Goal: Information Seeking & Learning: Learn about a topic

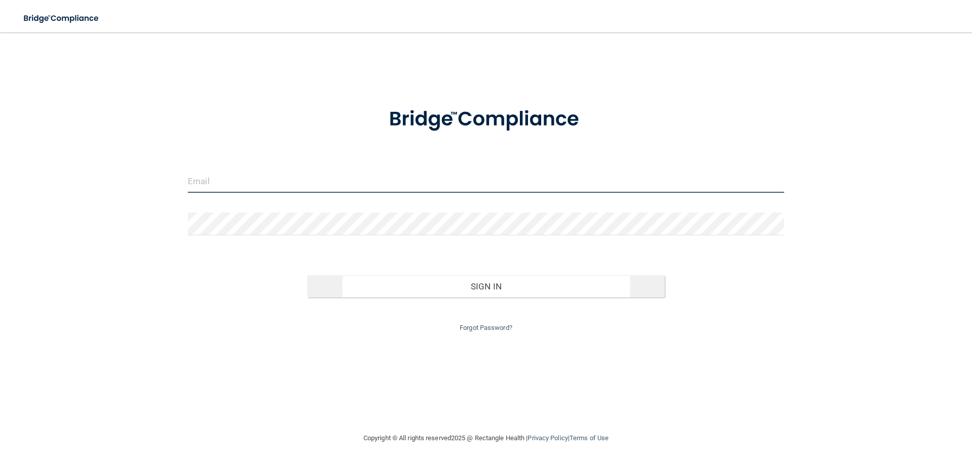
type input "[EMAIL_ADDRESS][DOMAIN_NAME]"
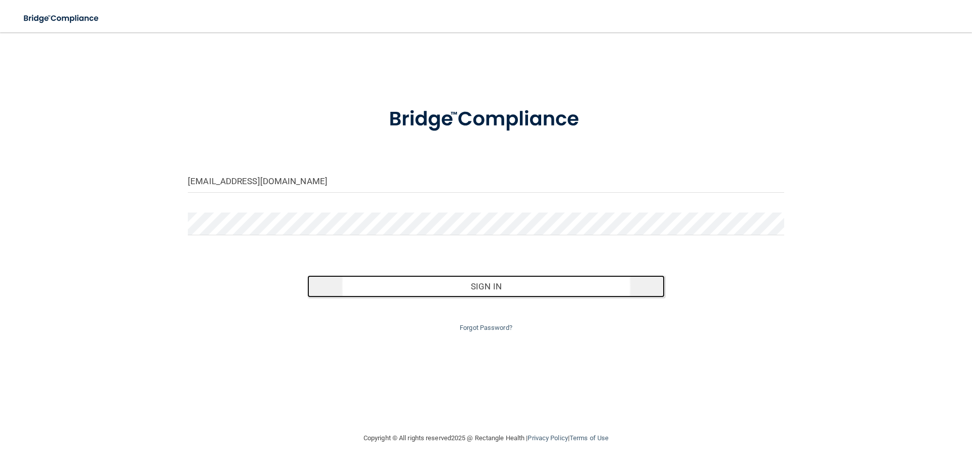
click at [475, 284] on button "Sign In" at bounding box center [486, 287] width 358 height 22
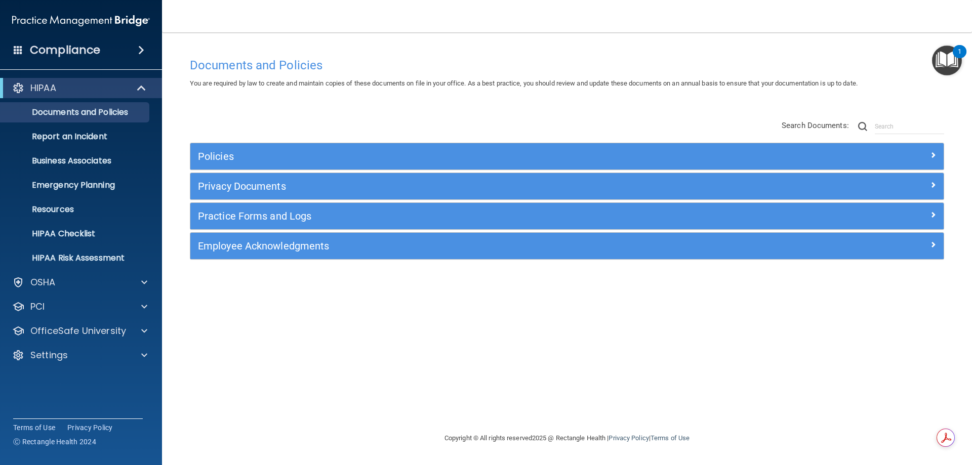
click at [64, 51] on h4 "Compliance" at bounding box center [65, 50] width 70 height 14
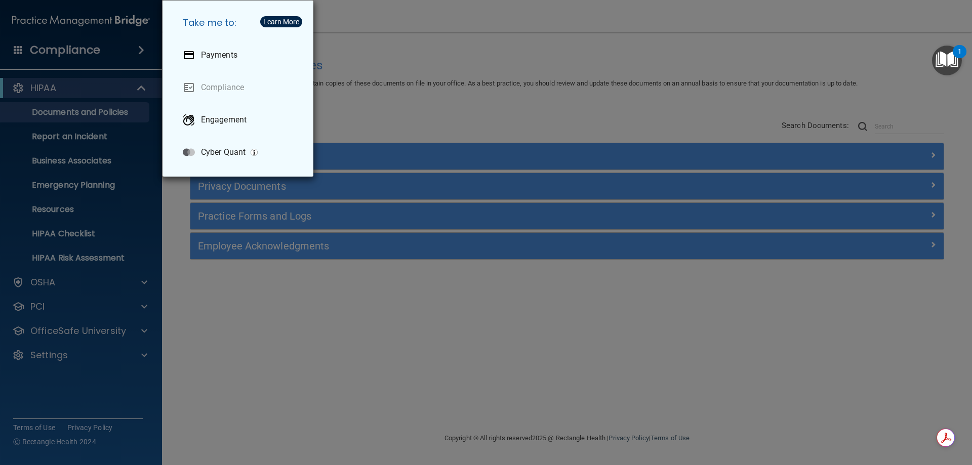
click at [433, 70] on div "Take me to: Payments Compliance Engagement Cyber Quant" at bounding box center [486, 232] width 972 height 465
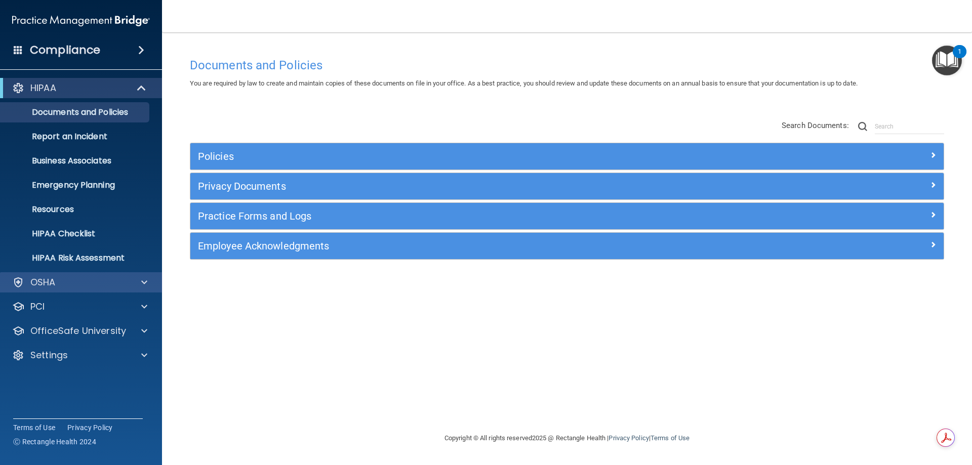
click at [64, 290] on div "OSHA" at bounding box center [81, 282] width 163 height 20
click at [145, 283] on span at bounding box center [144, 283] width 6 height 12
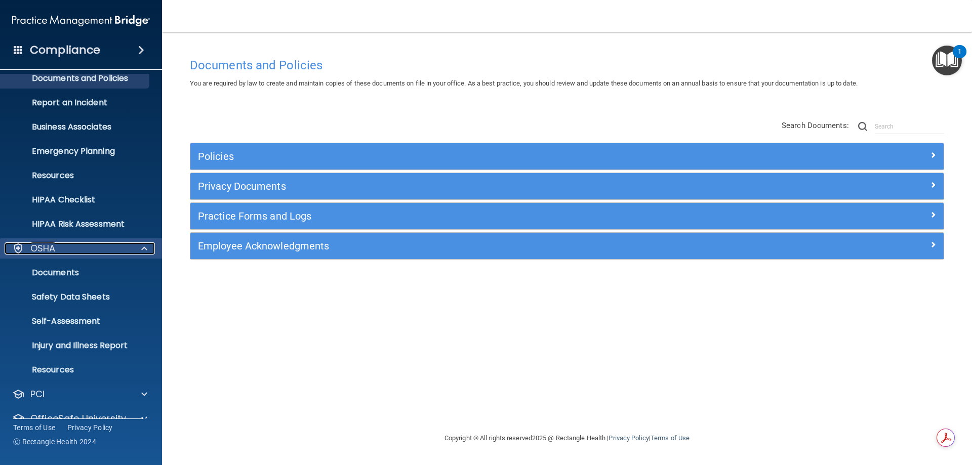
scroll to position [76, 0]
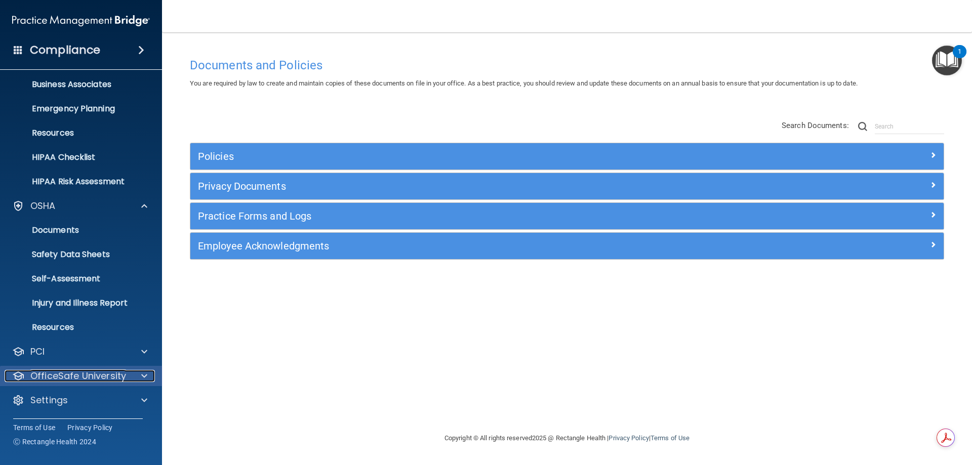
click at [139, 380] on div at bounding box center [142, 376] width 25 height 12
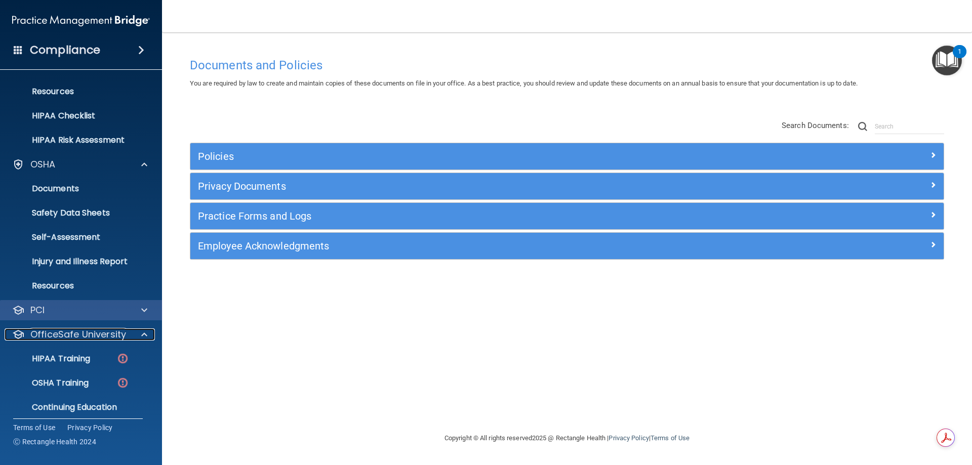
scroll to position [149, 0]
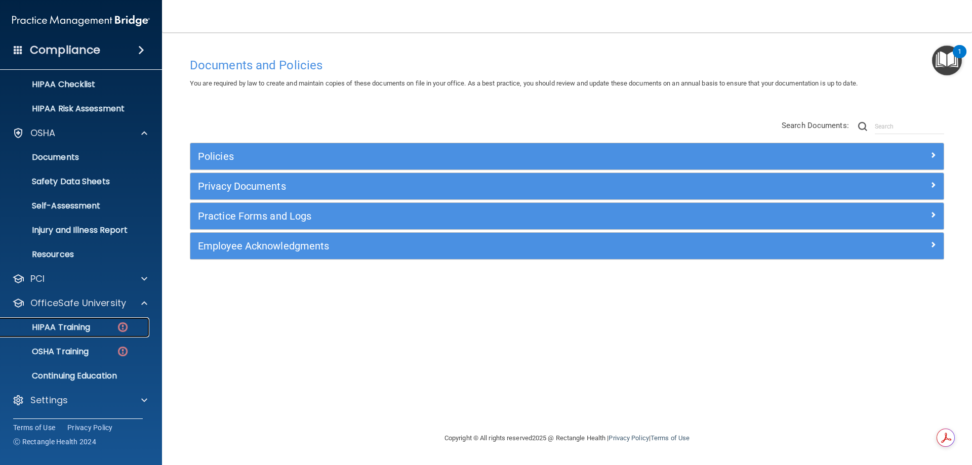
click at [70, 325] on p "HIPAA Training" at bounding box center [49, 328] width 84 height 10
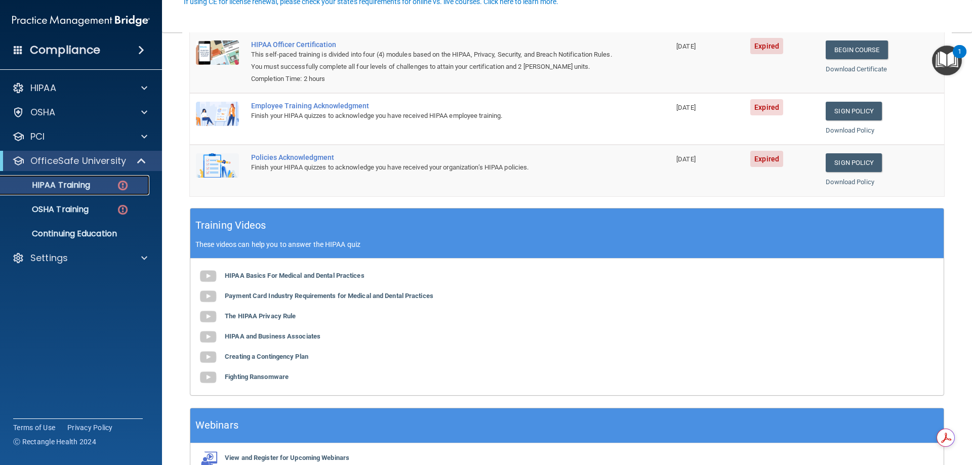
scroll to position [204, 0]
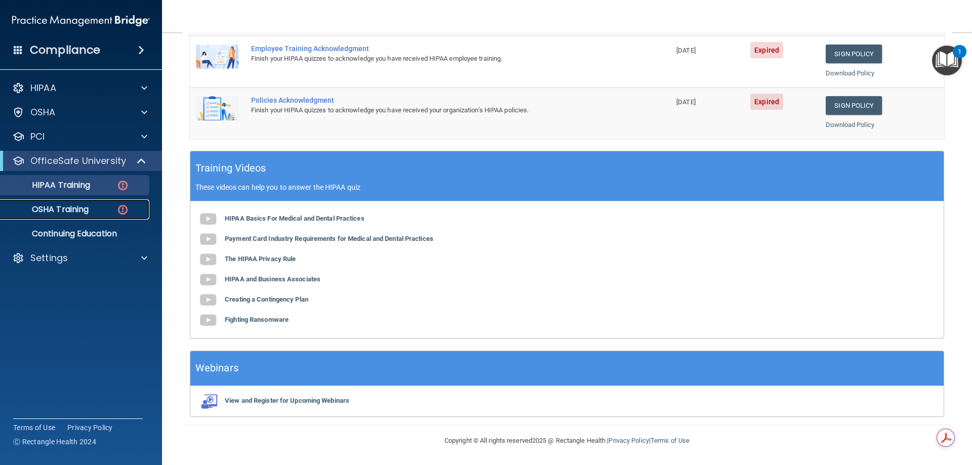
click at [66, 205] on p "OSHA Training" at bounding box center [48, 210] width 82 height 10
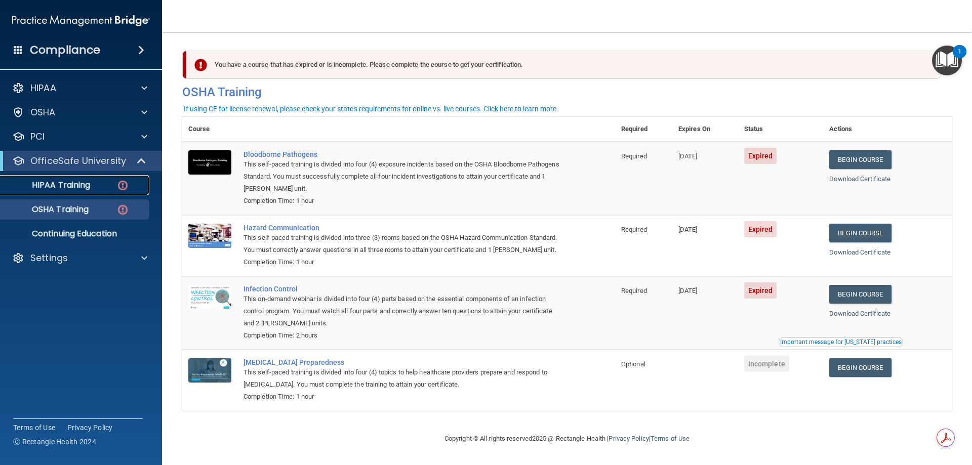
click at [48, 181] on p "HIPAA Training" at bounding box center [49, 185] width 84 height 10
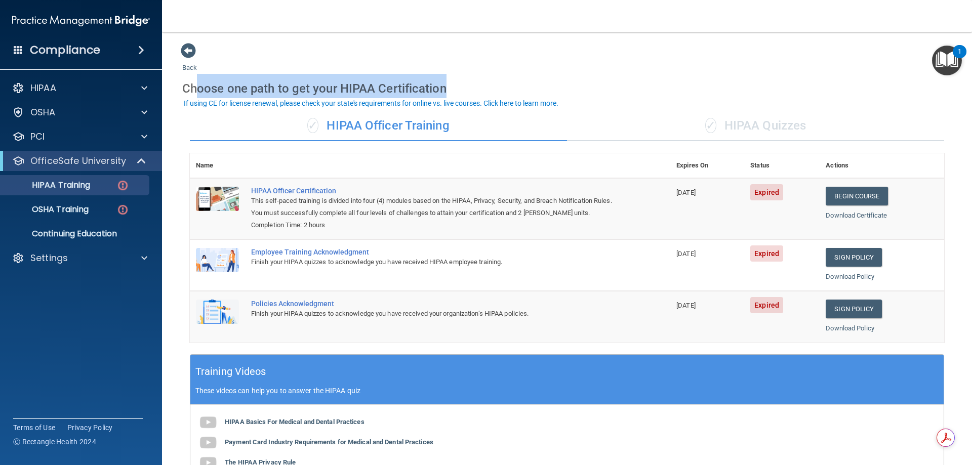
drag, startPoint x: 188, startPoint y: 84, endPoint x: 441, endPoint y: 88, distance: 252.8
click at [441, 88] on div "Choose one path to get your HIPAA Certification" at bounding box center [567, 88] width 770 height 29
drag, startPoint x: 452, startPoint y: 86, endPoint x: 185, endPoint y: 93, distance: 267.0
click at [185, 93] on div "Choose one path to get your HIPAA Certification" at bounding box center [567, 88] width 770 height 29
click at [206, 86] on div "Choose one path to get your HIPAA Certification" at bounding box center [567, 88] width 770 height 29
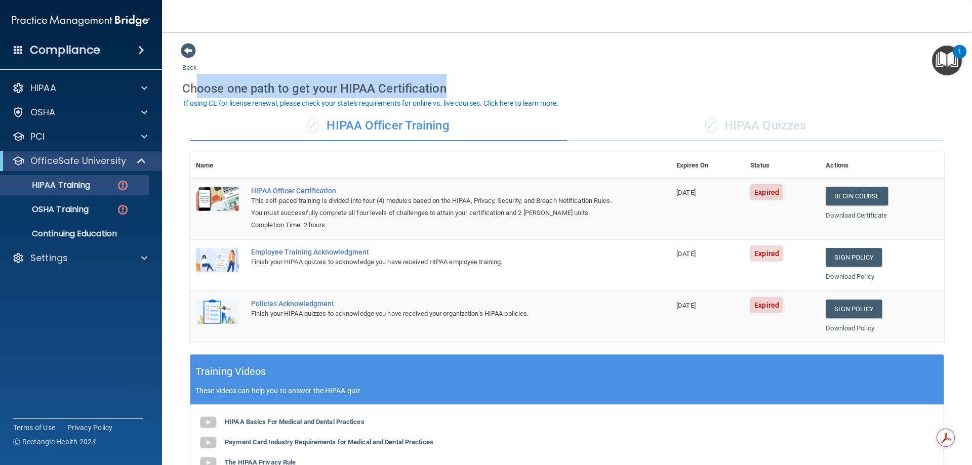
drag, startPoint x: 190, startPoint y: 89, endPoint x: 438, endPoint y: 91, distance: 247.7
click at [438, 91] on div "Choose one path to get your HIPAA Certification" at bounding box center [567, 88] width 770 height 29
click at [106, 188] on div "HIPAA Training" at bounding box center [76, 185] width 138 height 10
click at [72, 209] on p "OSHA Training" at bounding box center [48, 210] width 82 height 10
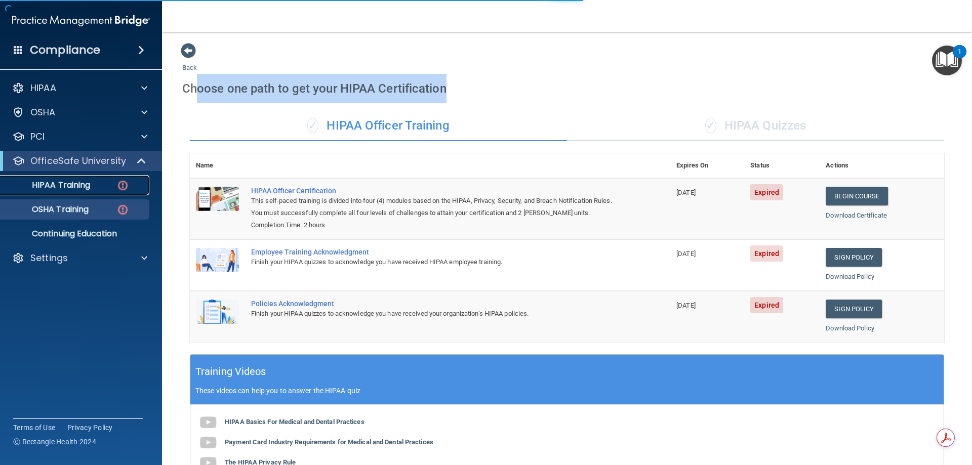
click at [77, 191] on link "HIPAA Training" at bounding box center [70, 185] width 160 height 20
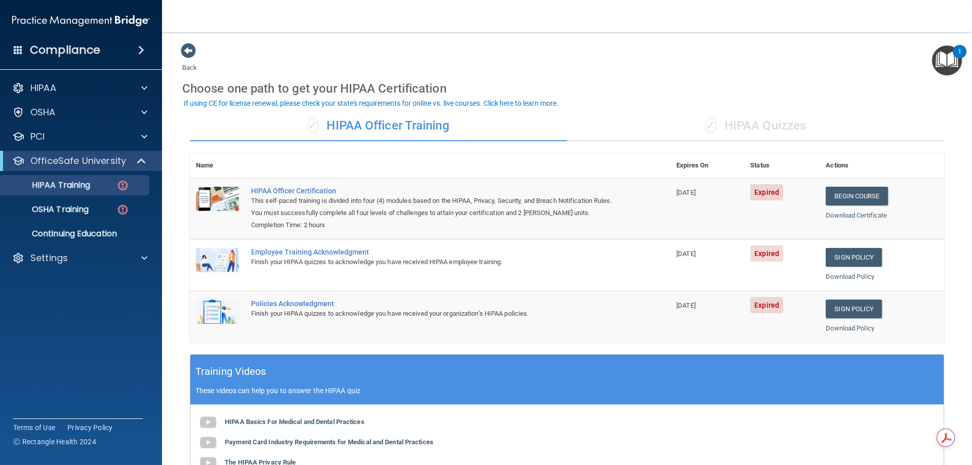
drag, startPoint x: 263, startPoint y: 90, endPoint x: 456, endPoint y: 77, distance: 193.4
click at [456, 77] on div "Choose one path to get your HIPAA Certification" at bounding box center [567, 88] width 770 height 29
click at [457, 77] on div "Choose one path to get your HIPAA Certification" at bounding box center [567, 88] width 770 height 29
click at [764, 119] on div "✓ HIPAA Quizzes" at bounding box center [755, 126] width 377 height 30
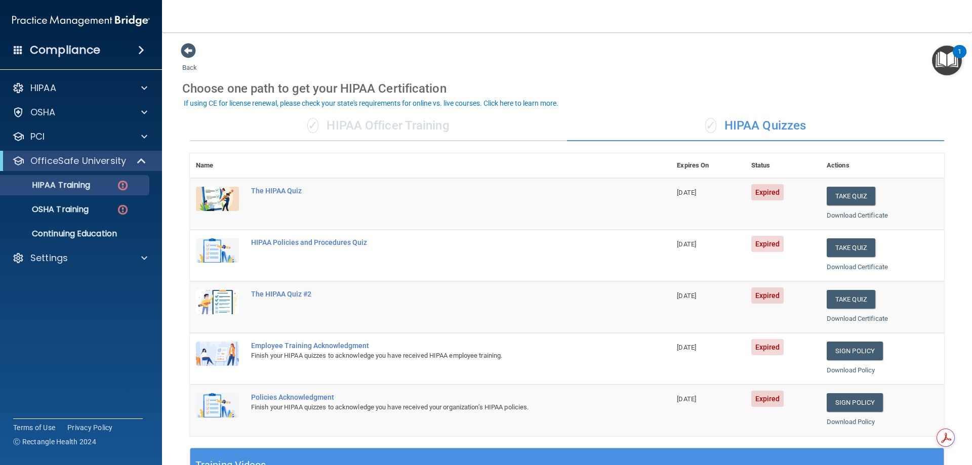
click at [350, 124] on div "✓ HIPAA Officer Training" at bounding box center [378, 126] width 377 height 30
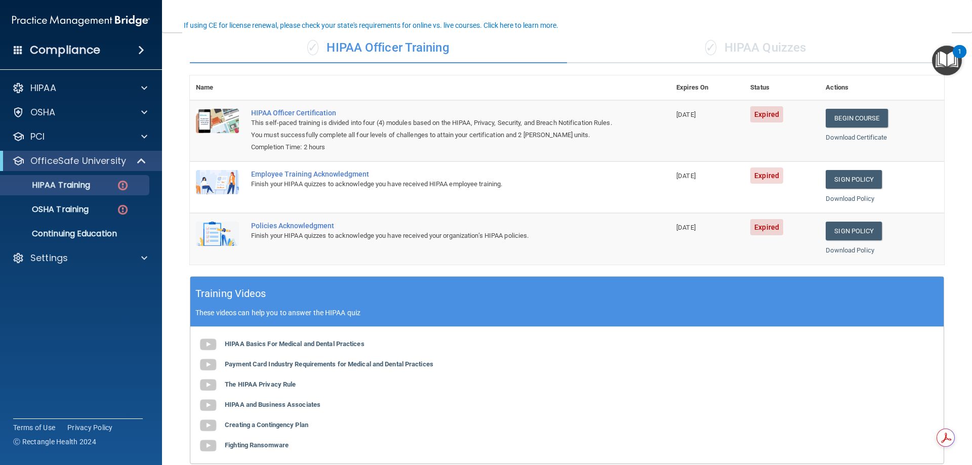
scroll to position [204, 0]
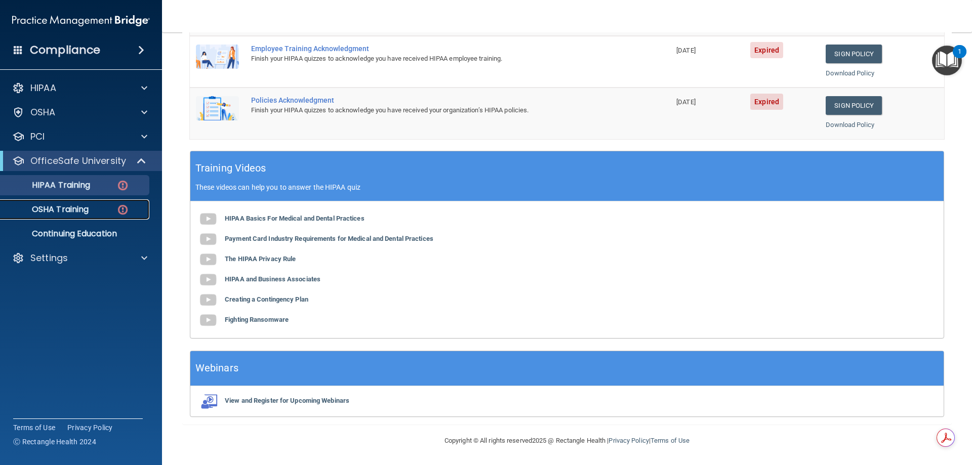
click at [84, 212] on p "OSHA Training" at bounding box center [48, 210] width 82 height 10
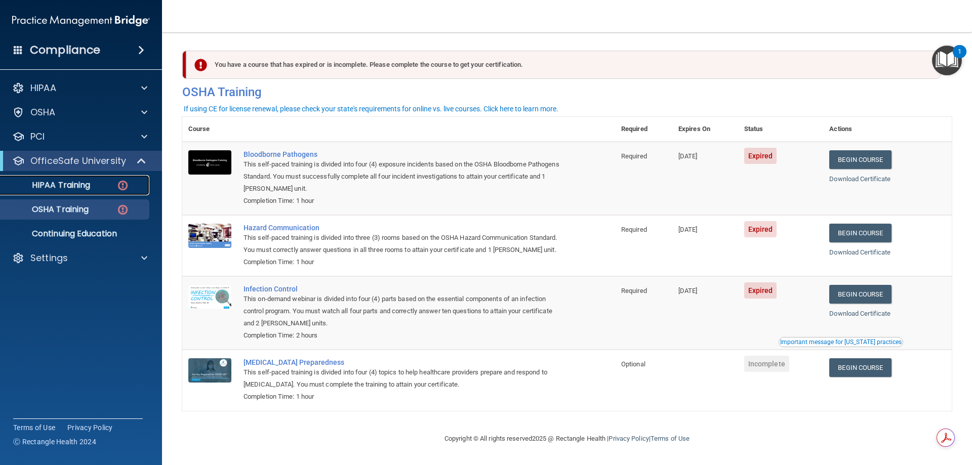
click at [79, 182] on p "HIPAA Training" at bounding box center [49, 185] width 84 height 10
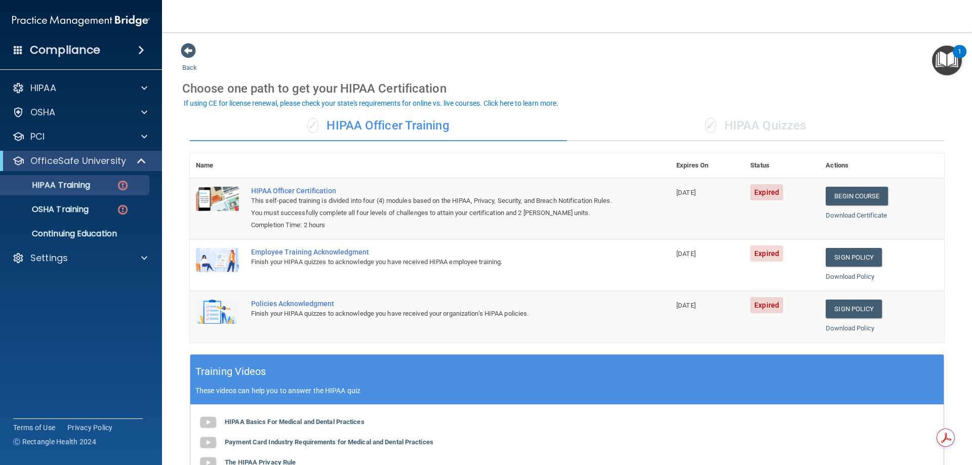
click at [749, 126] on div "✓ HIPAA Quizzes" at bounding box center [755, 126] width 377 height 30
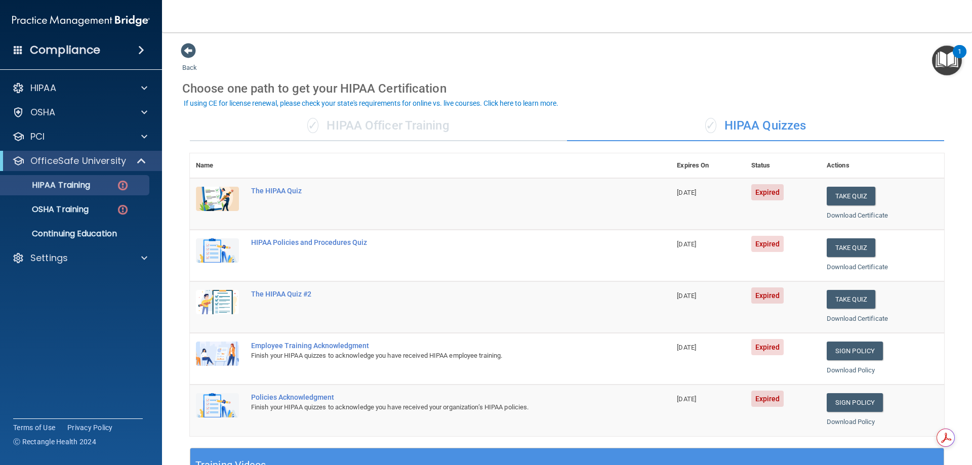
click at [373, 128] on div "✓ HIPAA Officer Training" at bounding box center [378, 126] width 377 height 30
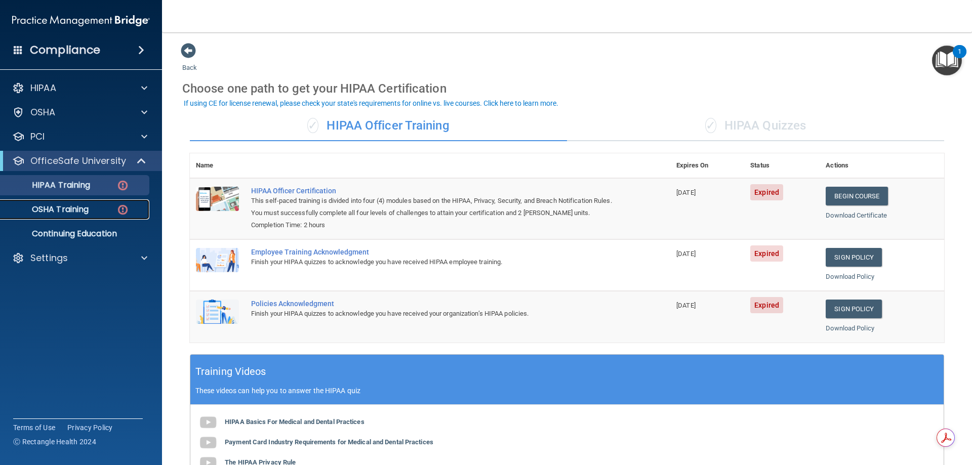
click at [68, 207] on p "OSHA Training" at bounding box center [48, 210] width 82 height 10
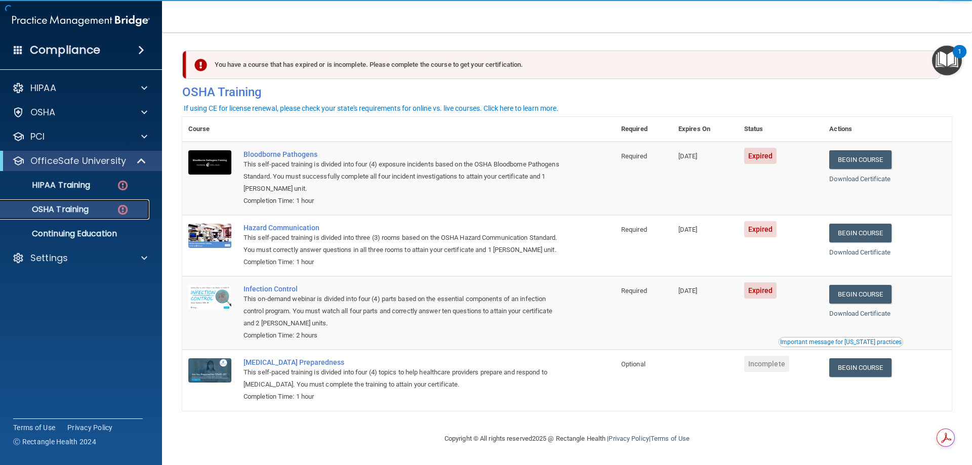
scroll to position [13, 0]
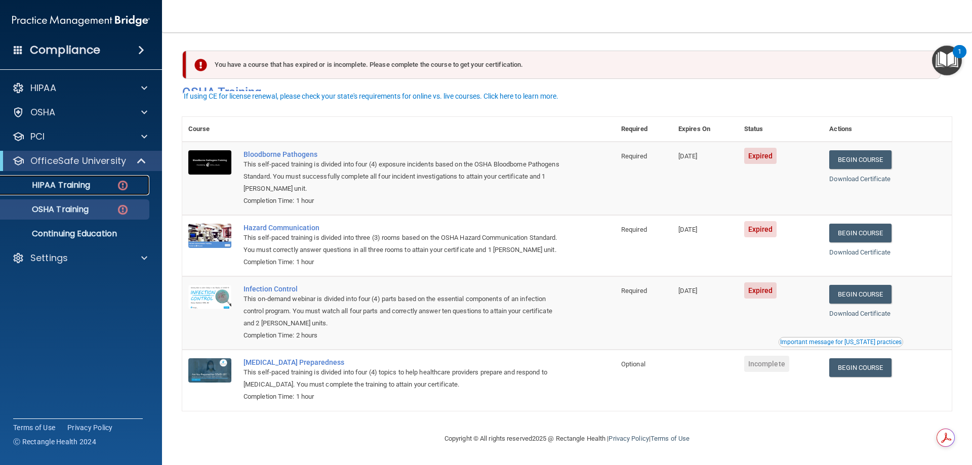
click at [49, 186] on p "HIPAA Training" at bounding box center [49, 185] width 84 height 10
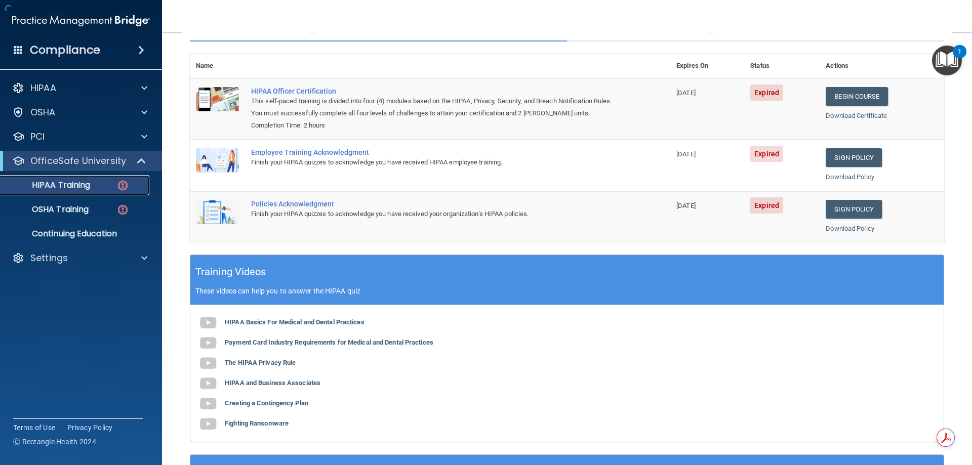
scroll to position [2, 0]
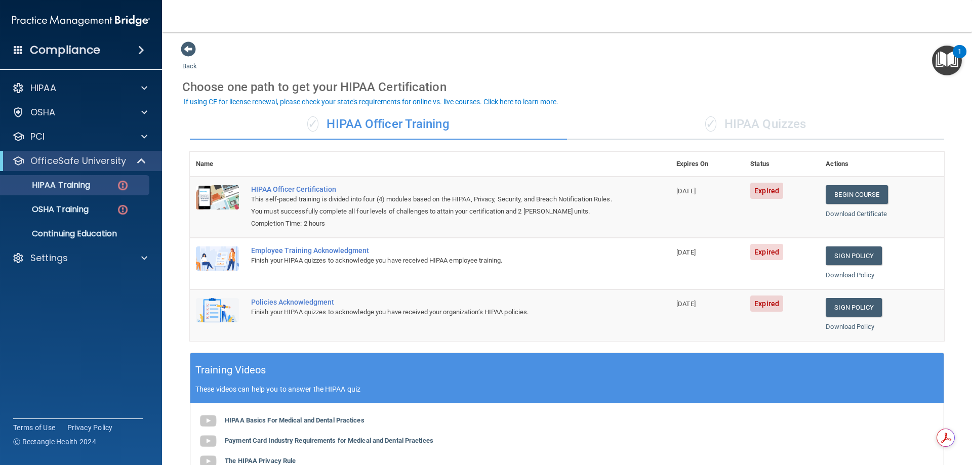
click at [749, 133] on div "✓ HIPAA Quizzes" at bounding box center [755, 124] width 377 height 30
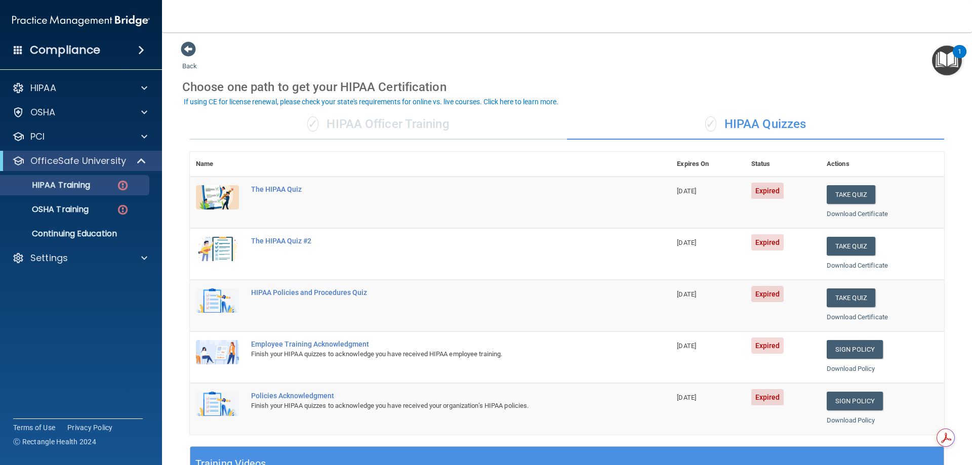
click at [424, 125] on div "✓ HIPAA Officer Training" at bounding box center [378, 124] width 377 height 30
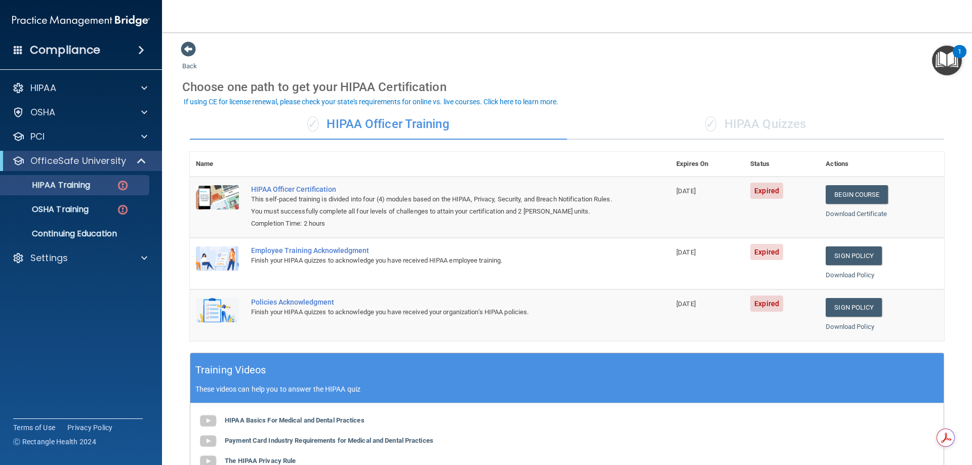
click at [766, 120] on div "✓ HIPAA Quizzes" at bounding box center [755, 124] width 377 height 30
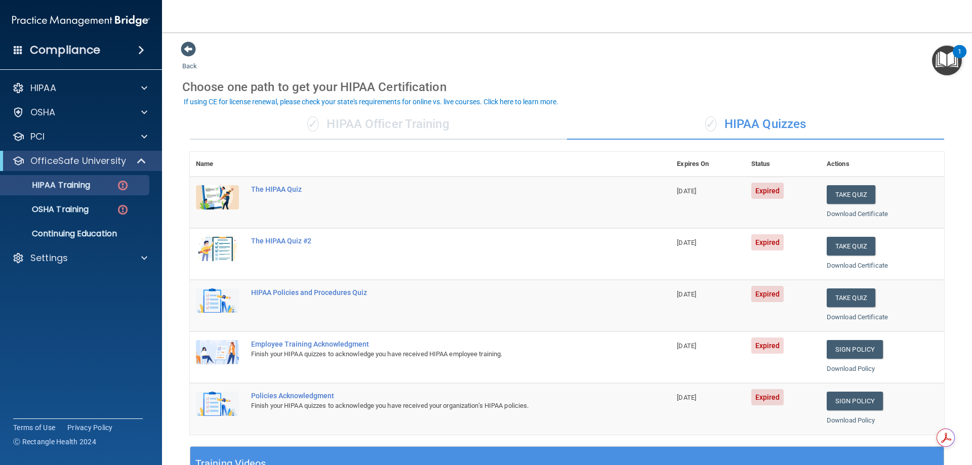
drag, startPoint x: 458, startPoint y: 89, endPoint x: 203, endPoint y: 71, distance: 255.9
click at [203, 71] on div "Back Choose one path to get your HIPAA Certification ✓ HIPAA Officer Training ✓…" at bounding box center [567, 381] width 770 height 680
drag, startPoint x: 204, startPoint y: 71, endPoint x: 192, endPoint y: 74, distance: 12.0
click at [204, 73] on div "Back Choose one path to get your HIPAA Certification ✓ HIPAA Officer Training ✓…" at bounding box center [567, 381] width 770 height 680
click at [185, 52] on span at bounding box center [188, 49] width 15 height 15
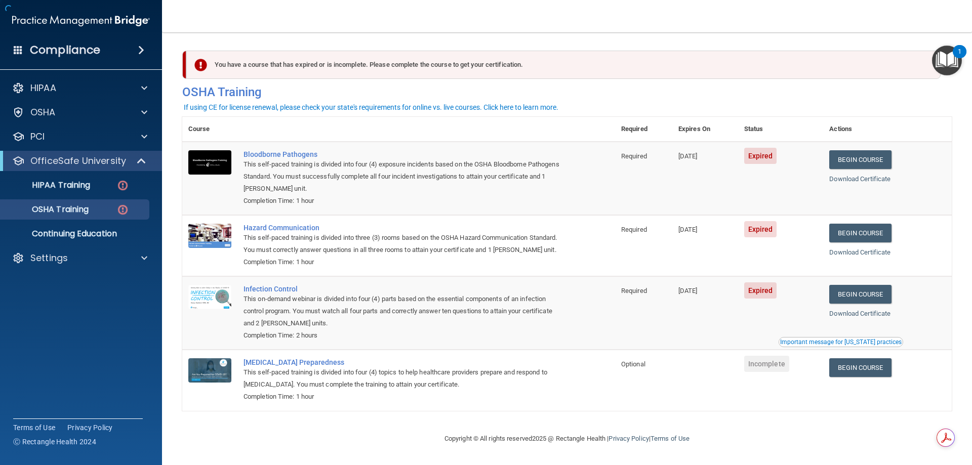
scroll to position [2, 0]
click at [84, 189] on p "HIPAA Training" at bounding box center [49, 185] width 84 height 10
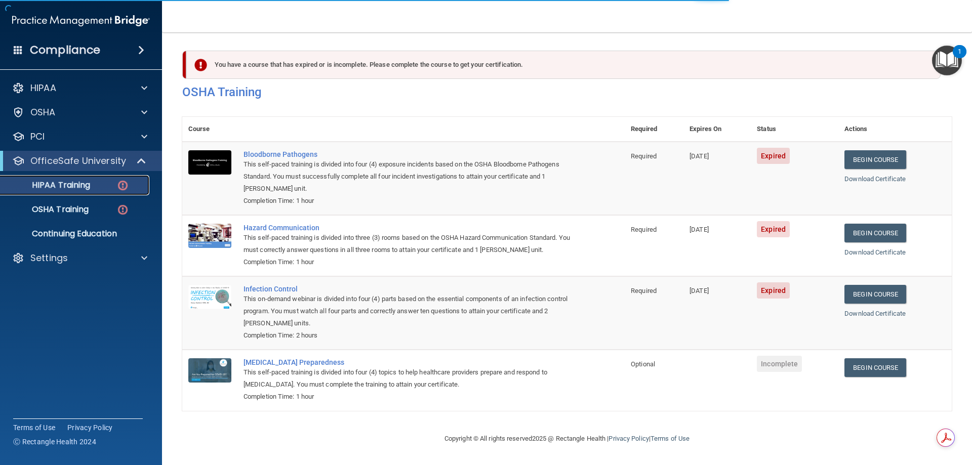
scroll to position [204, 0]
